Goal: Information Seeking & Learning: Compare options

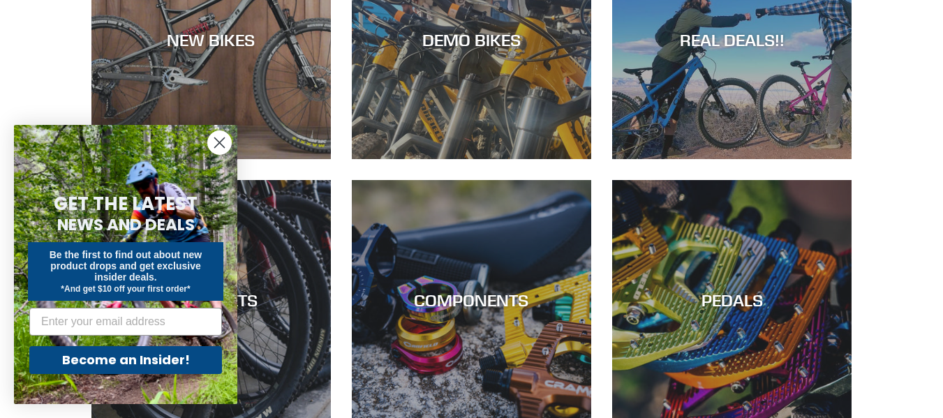
scroll to position [349, 0]
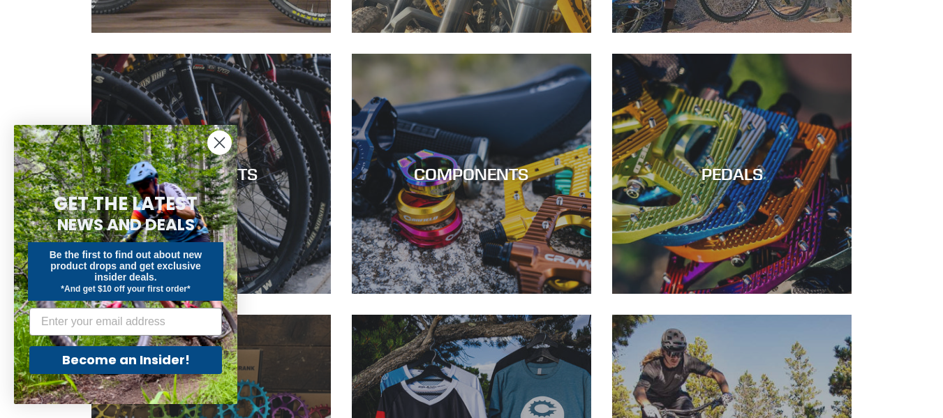
click at [222, 145] on icon "Close dialog" at bounding box center [220, 143] width 10 height 10
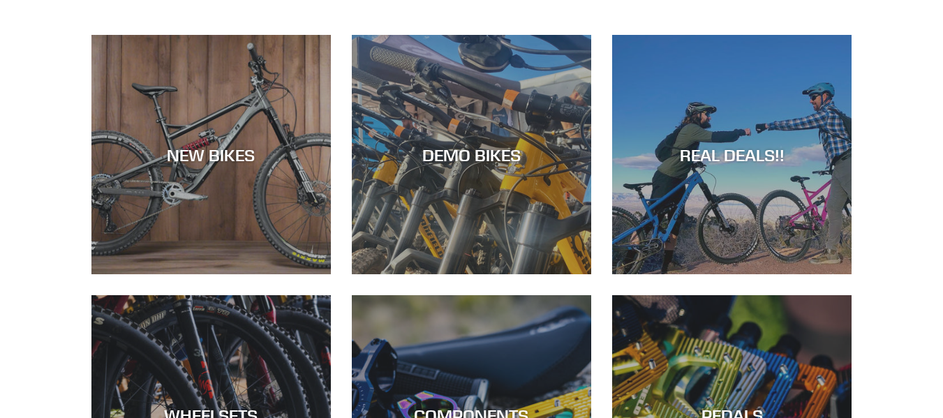
scroll to position [0, 0]
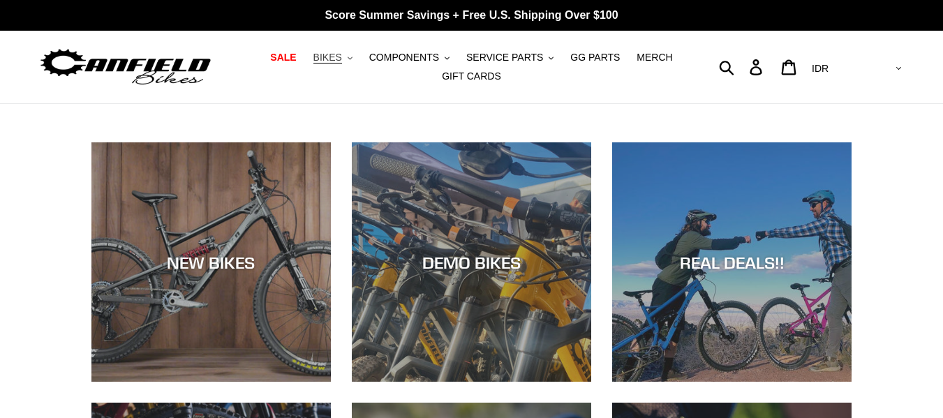
click at [359, 61] on button "BIKES .cls-1{fill:#231f20}" at bounding box center [332, 57] width 53 height 19
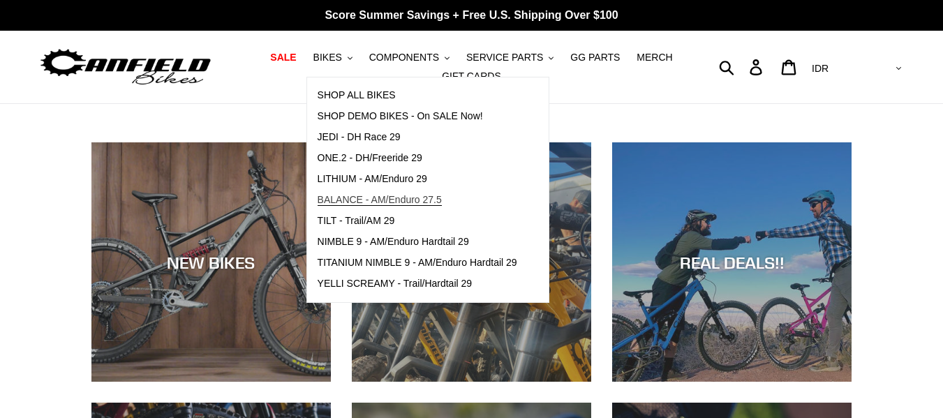
click at [397, 200] on span "BALANCE - AM/Enduro 27.5" at bounding box center [380, 200] width 124 height 12
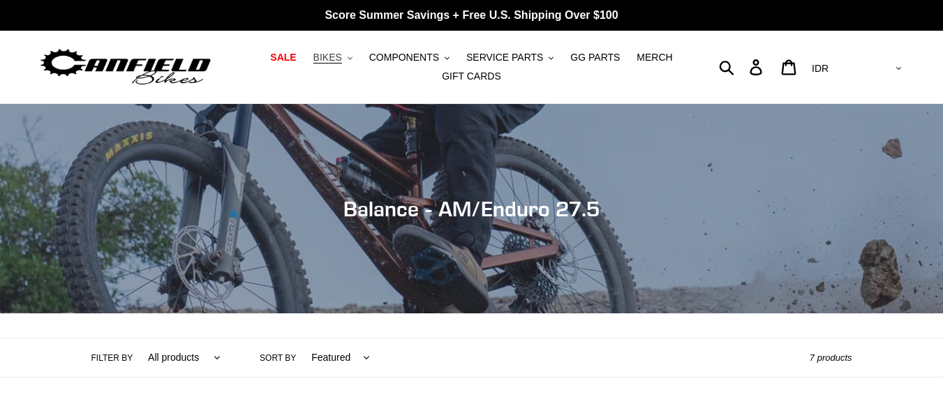
click at [353, 59] on icon "button" at bounding box center [350, 58] width 5 height 3
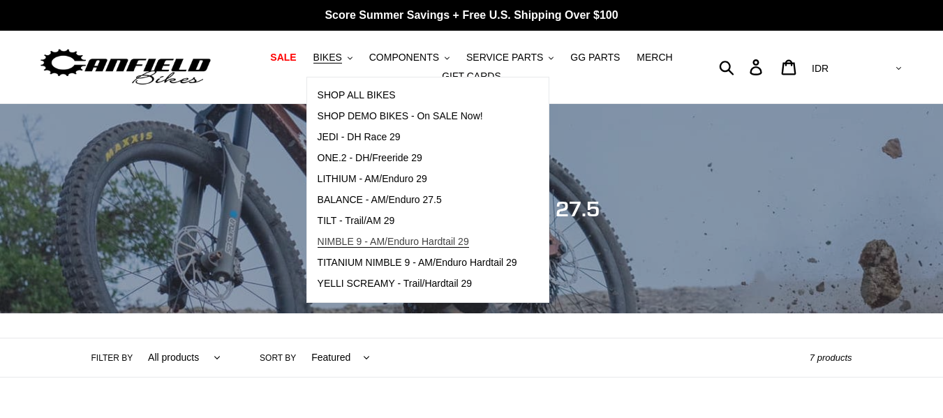
click at [435, 246] on span "NIMBLE 9 - AM/Enduro Hardtail 29" at bounding box center [393, 242] width 151 height 12
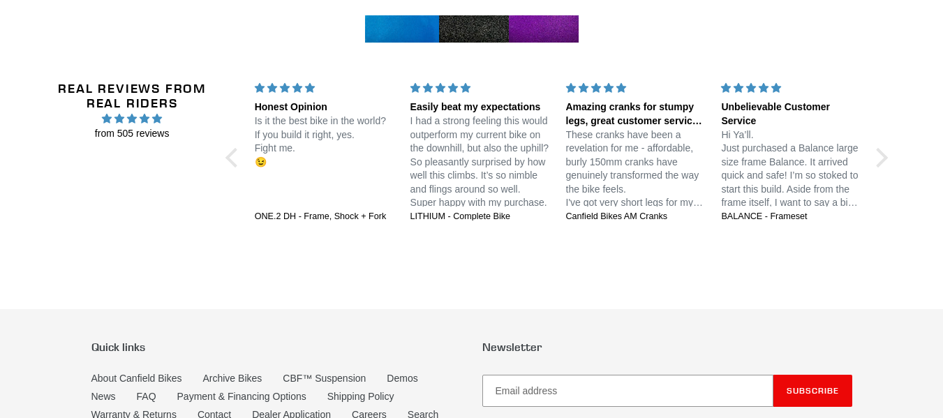
scroll to position [2234, 0]
